Goal: Task Accomplishment & Management: Complete application form

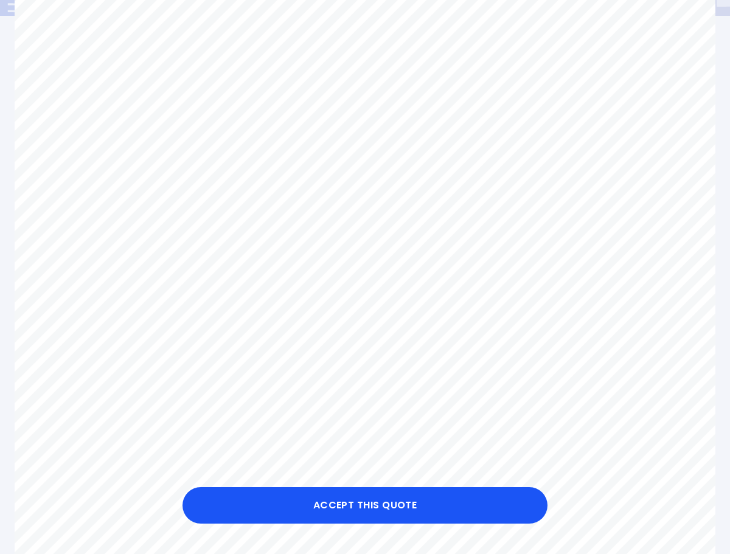
scroll to position [236, 0]
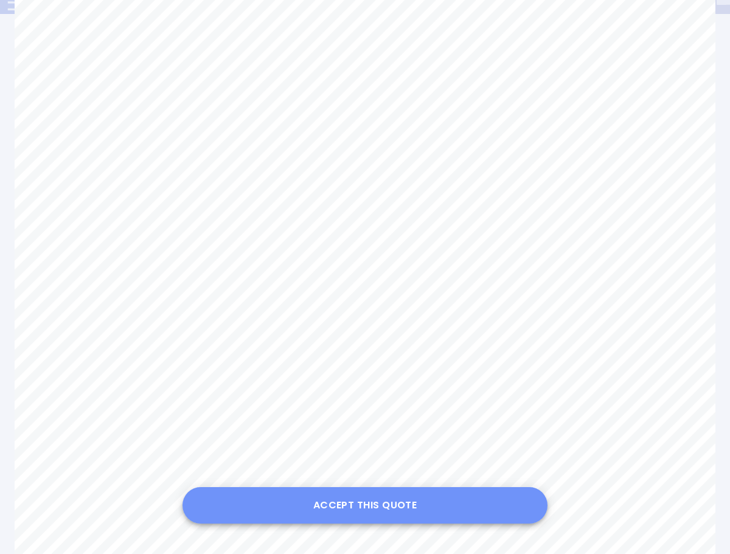
click at [376, 508] on button "Accept this Quote" at bounding box center [365, 506] width 365 height 37
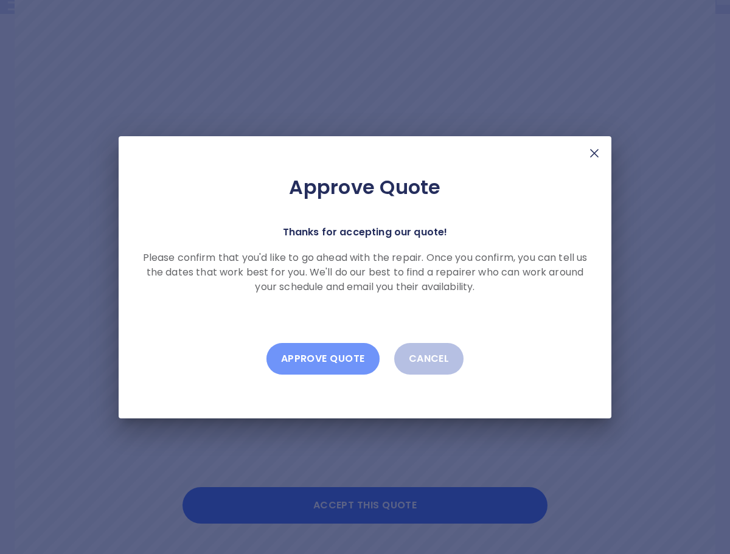
click at [328, 360] on button "Approve Quote" at bounding box center [323, 359] width 113 height 32
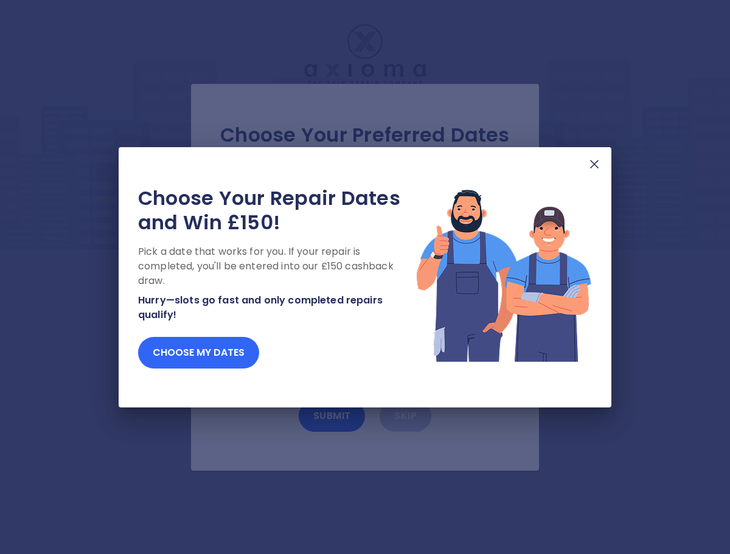
click at [199, 348] on button "Choose my dates" at bounding box center [198, 353] width 121 height 32
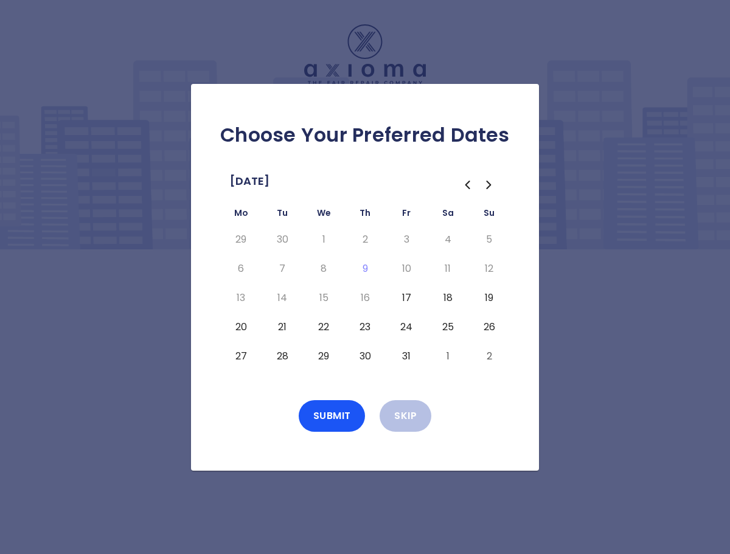
click at [280, 324] on button "21" at bounding box center [282, 327] width 22 height 19
click at [327, 354] on button "29" at bounding box center [324, 356] width 22 height 19
click at [369, 354] on button "30" at bounding box center [365, 356] width 22 height 19
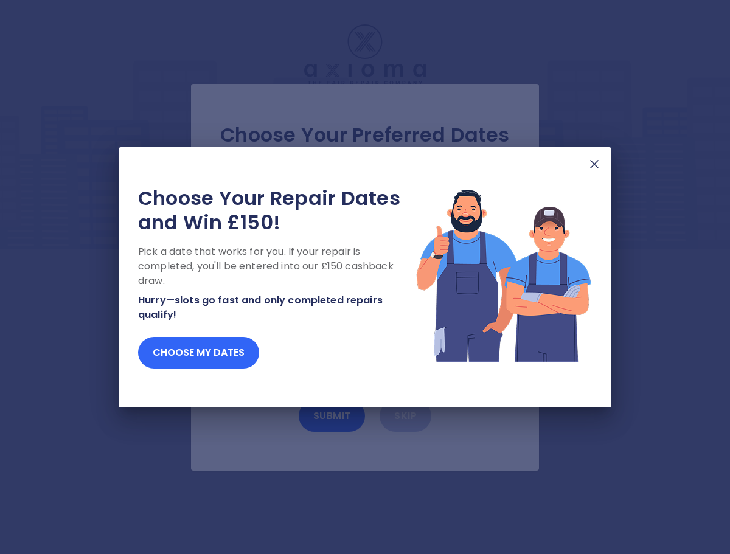
click at [222, 352] on button "Choose my dates" at bounding box center [198, 353] width 121 height 32
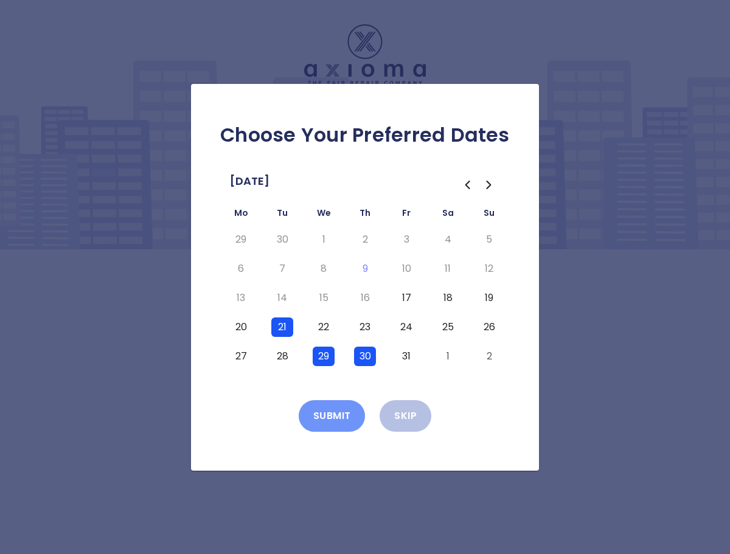
click at [339, 418] on button "Submit" at bounding box center [332, 416] width 67 height 32
